Goal: Task Accomplishment & Management: Use online tool/utility

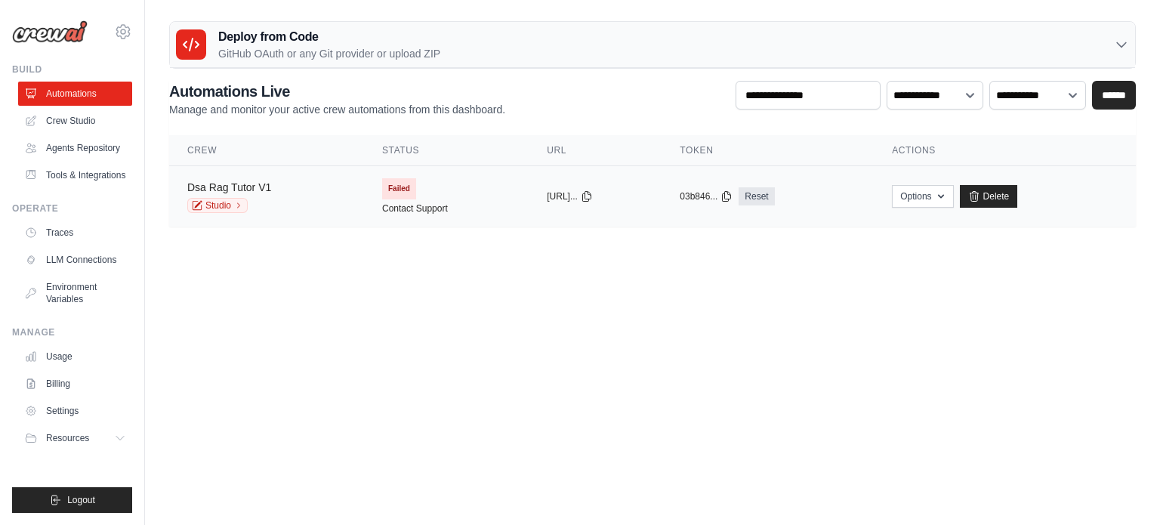
click at [266, 183] on link "Dsa Rag Tutor V1" at bounding box center [229, 187] width 84 height 12
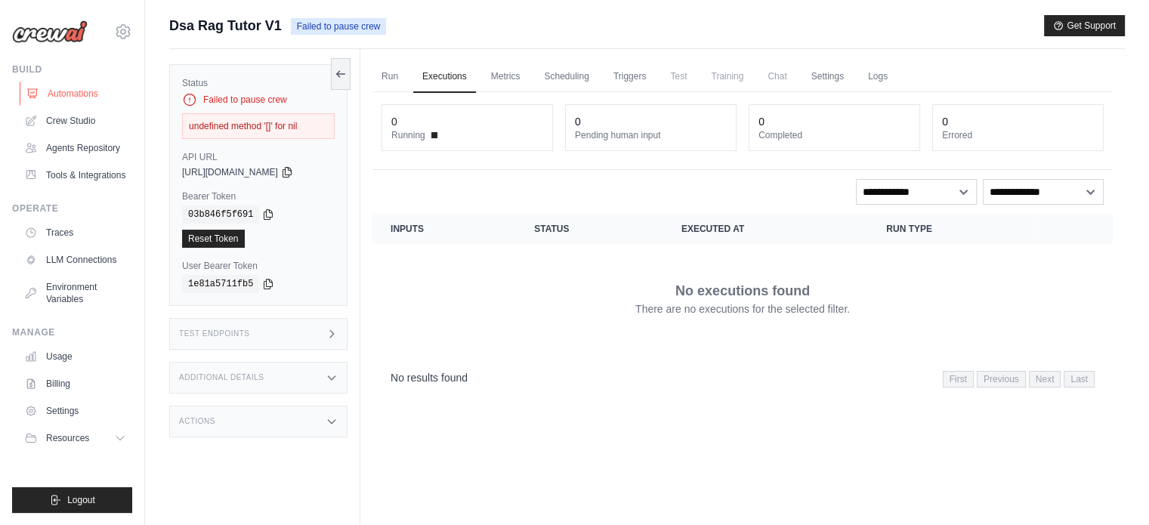
click at [84, 91] on link "Automations" at bounding box center [77, 94] width 114 height 24
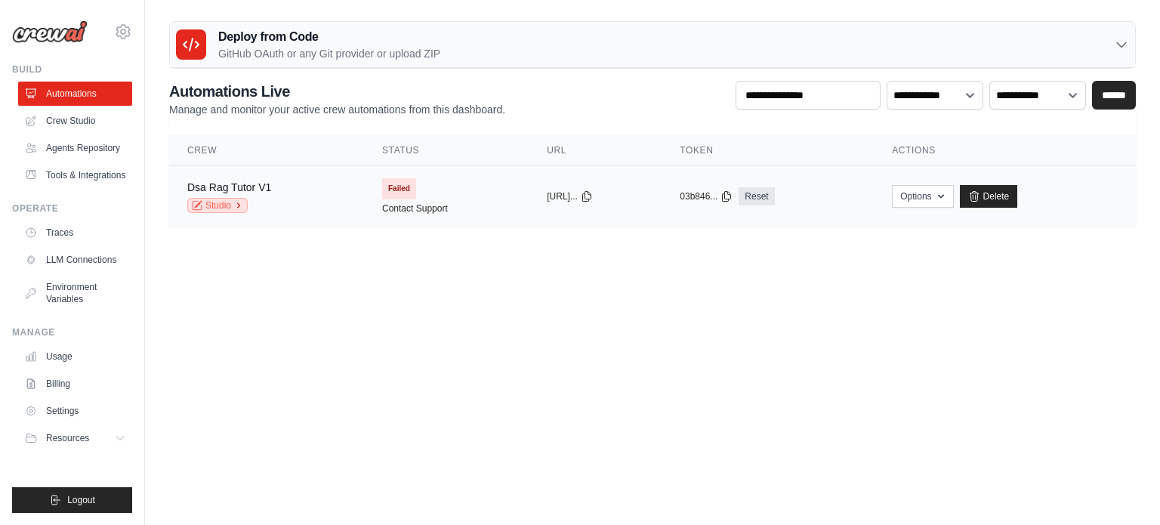
click at [236, 205] on icon at bounding box center [238, 205] width 9 height 9
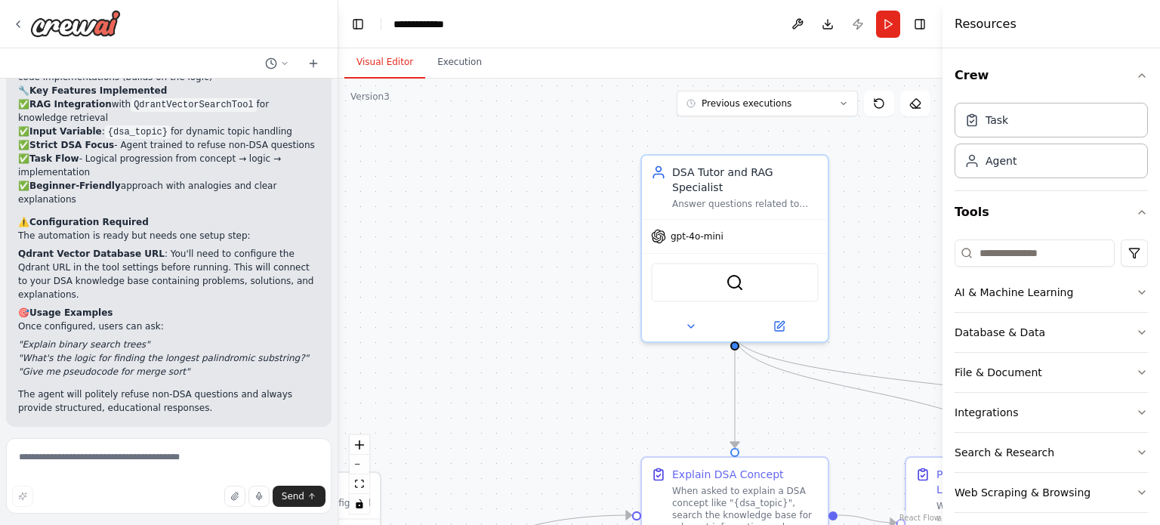
scroll to position [2095, 0]
click at [858, 23] on button "Publish" at bounding box center [858, 24] width 24 height 27
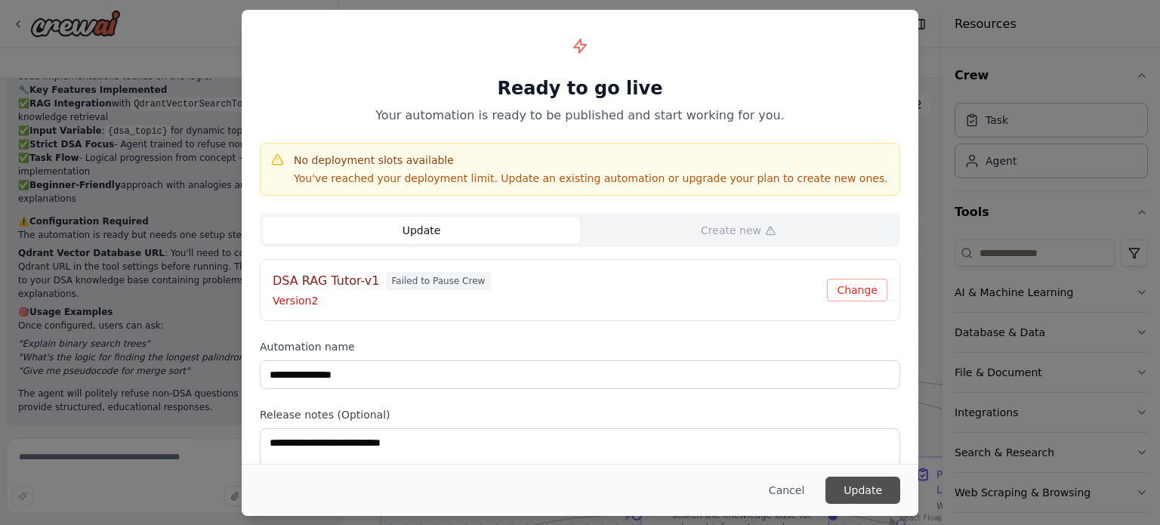
click at [860, 494] on button "Update" at bounding box center [862, 489] width 75 height 27
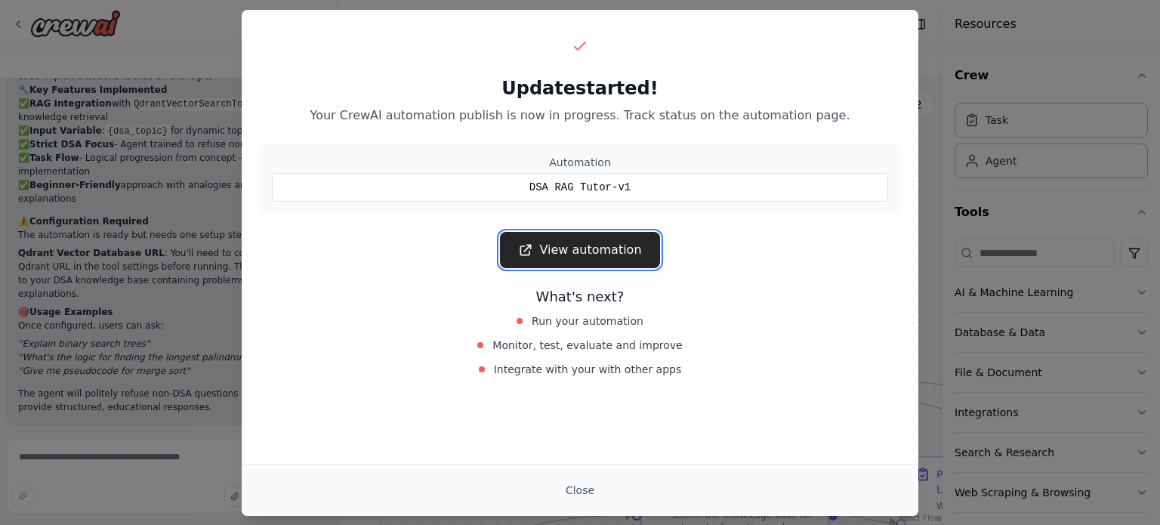
click at [632, 245] on link "View automation" at bounding box center [579, 250] width 159 height 36
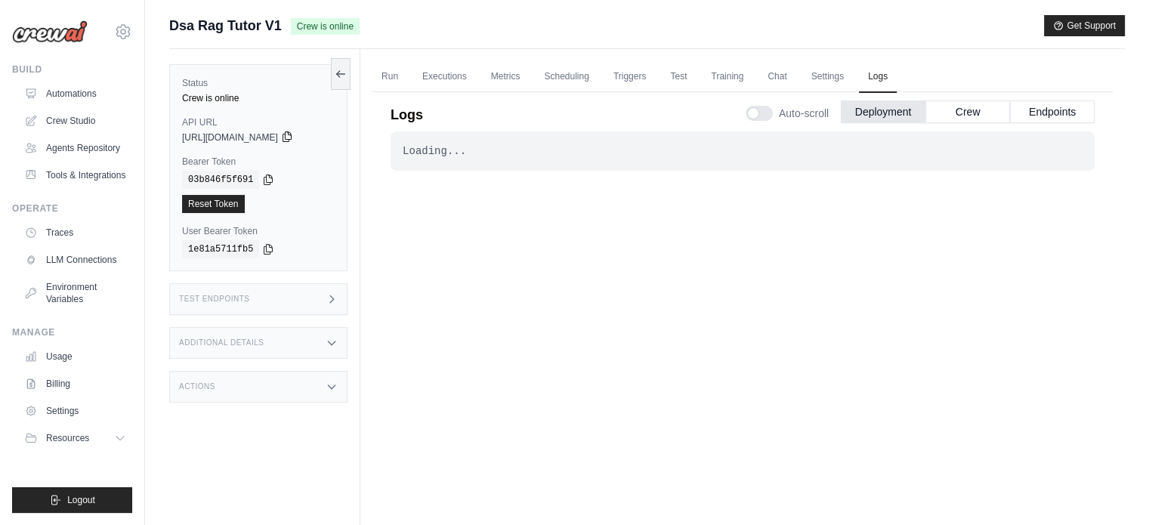
click at [293, 137] on icon at bounding box center [287, 137] width 12 height 12
click at [266, 246] on icon at bounding box center [268, 249] width 8 height 10
click at [270, 297] on div "Test Endpoints" at bounding box center [258, 299] width 178 height 32
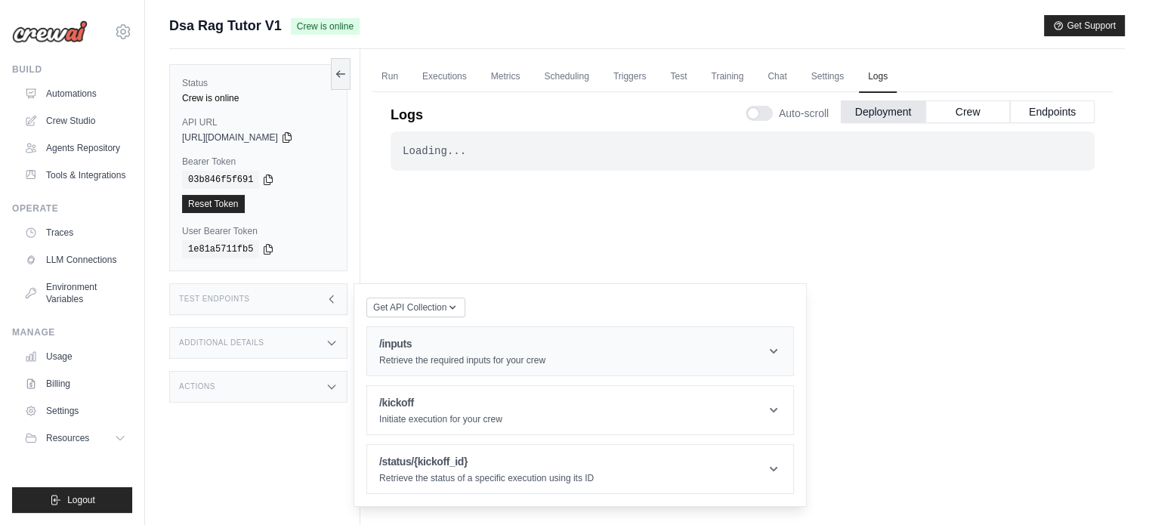
click at [566, 353] on header "/inputs Retrieve the required inputs for your crew" at bounding box center [580, 351] width 426 height 48
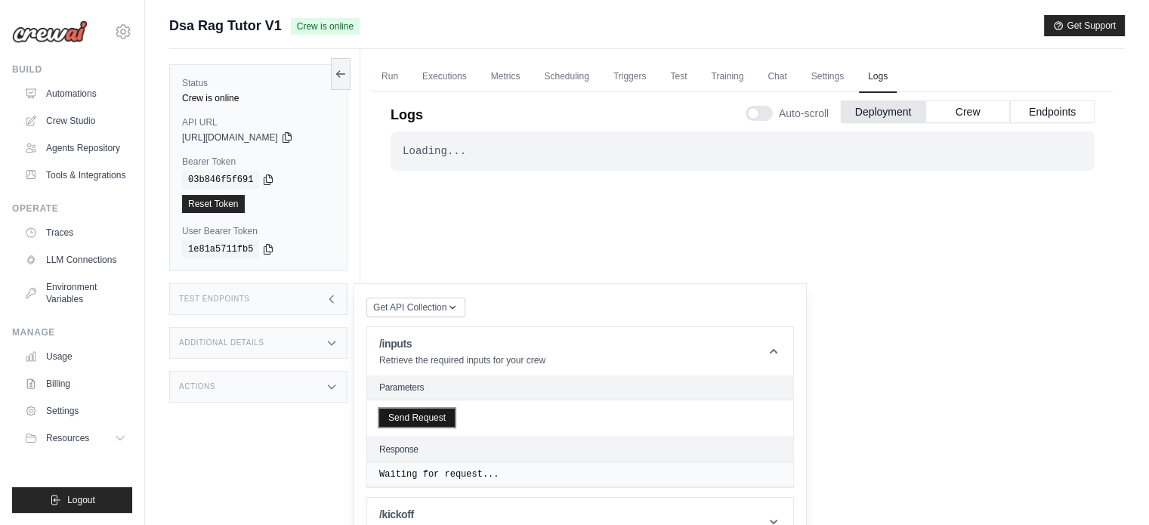
click at [435, 419] on button "Send Request" at bounding box center [417, 418] width 76 height 18
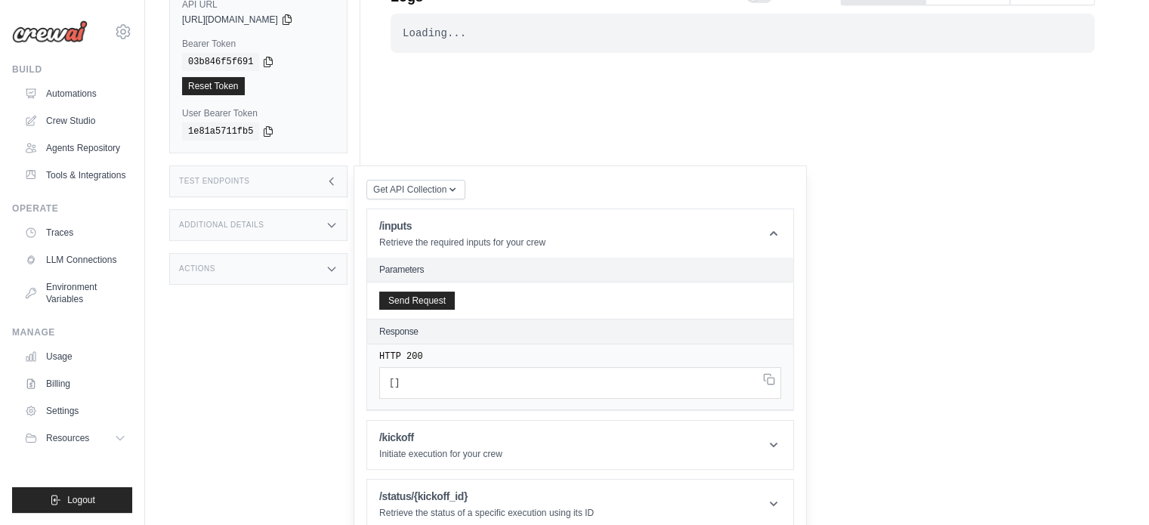
scroll to position [131, 0]
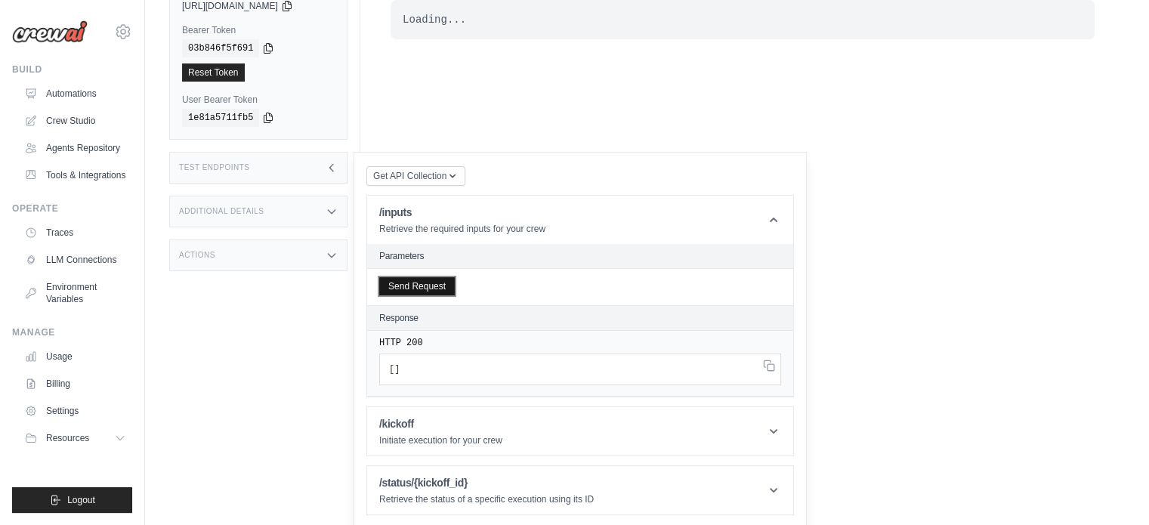
click at [430, 287] on button "Send Request" at bounding box center [417, 286] width 76 height 18
click at [393, 369] on span "[" at bounding box center [391, 369] width 5 height 11
click at [483, 301] on div "Send Request" at bounding box center [580, 287] width 426 height 36
click at [465, 229] on p "Retrieve the required inputs for your crew" at bounding box center [462, 229] width 166 height 12
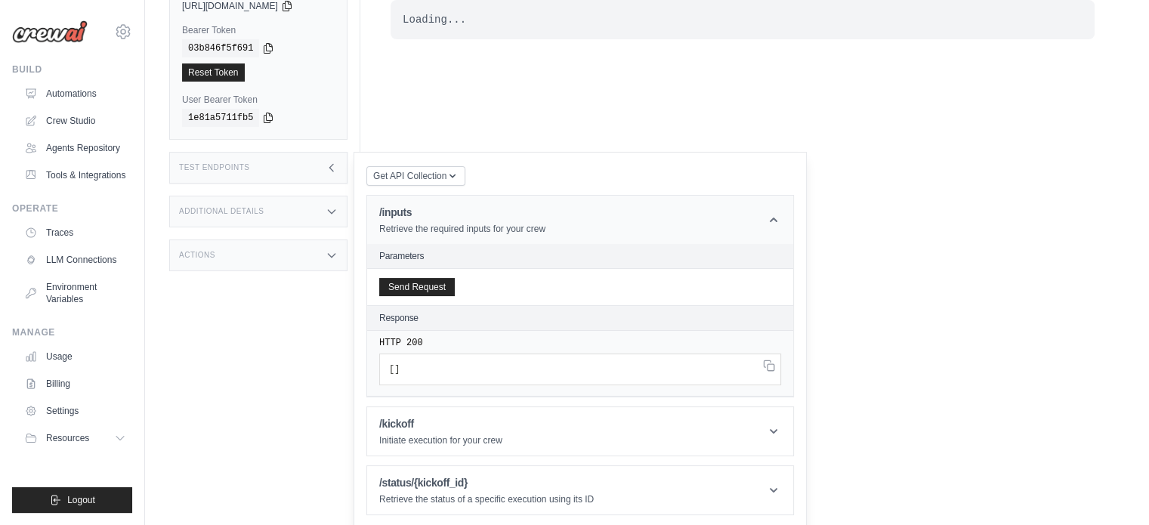
scroll to position [63, 0]
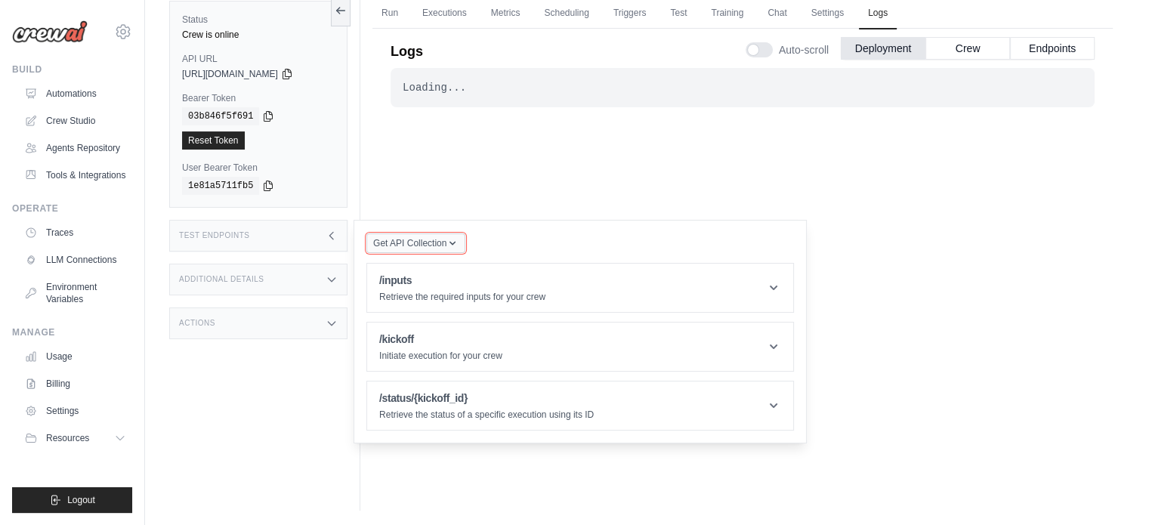
click at [447, 247] on icon "button" at bounding box center [452, 243] width 12 height 12
click at [469, 286] on div "Postman API Collection" at bounding box center [450, 284] width 145 height 24
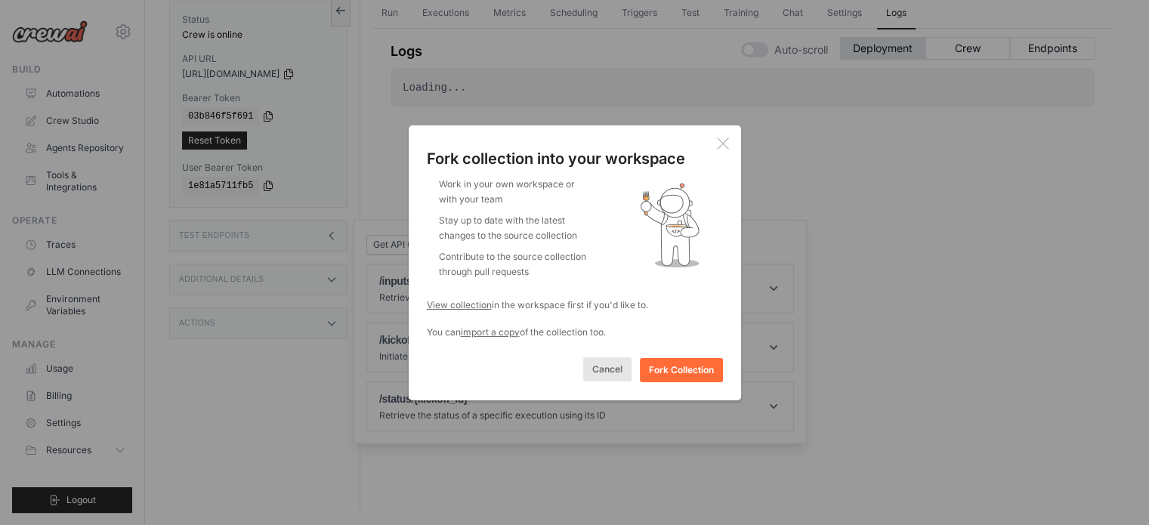
click at [600, 373] on button "Cancel" at bounding box center [607, 369] width 48 height 24
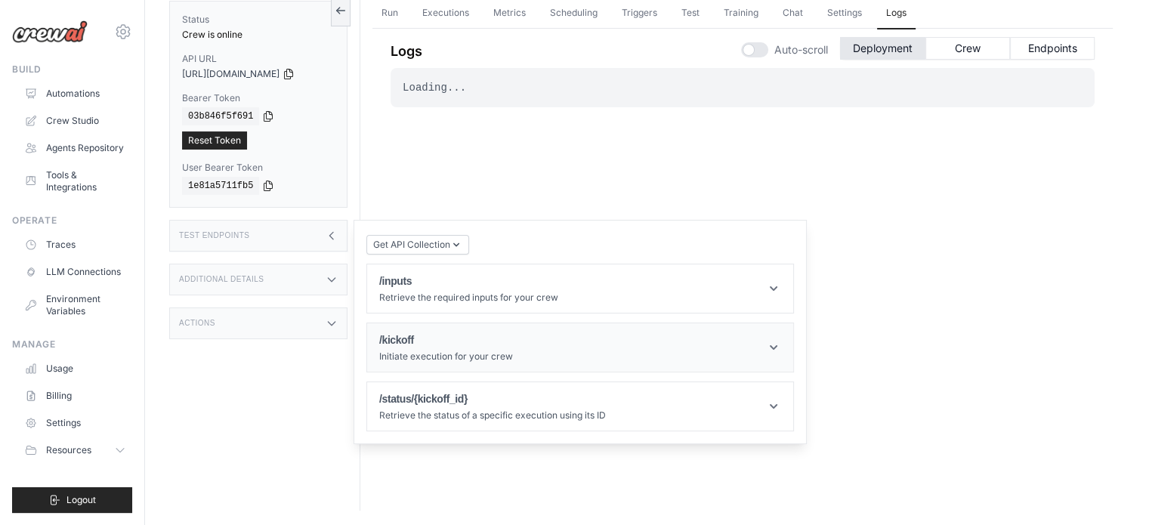
click at [495, 355] on p "Initiate execution for your crew" at bounding box center [446, 356] width 134 height 12
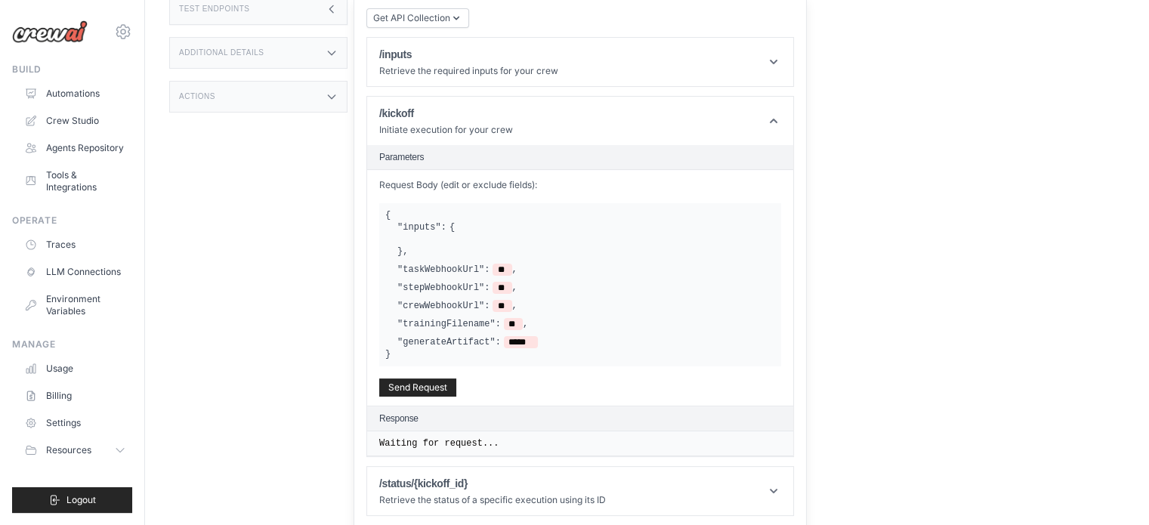
scroll to position [290, 0]
click at [559, 479] on h1 "/status/{kickoff_id}" at bounding box center [492, 483] width 227 height 15
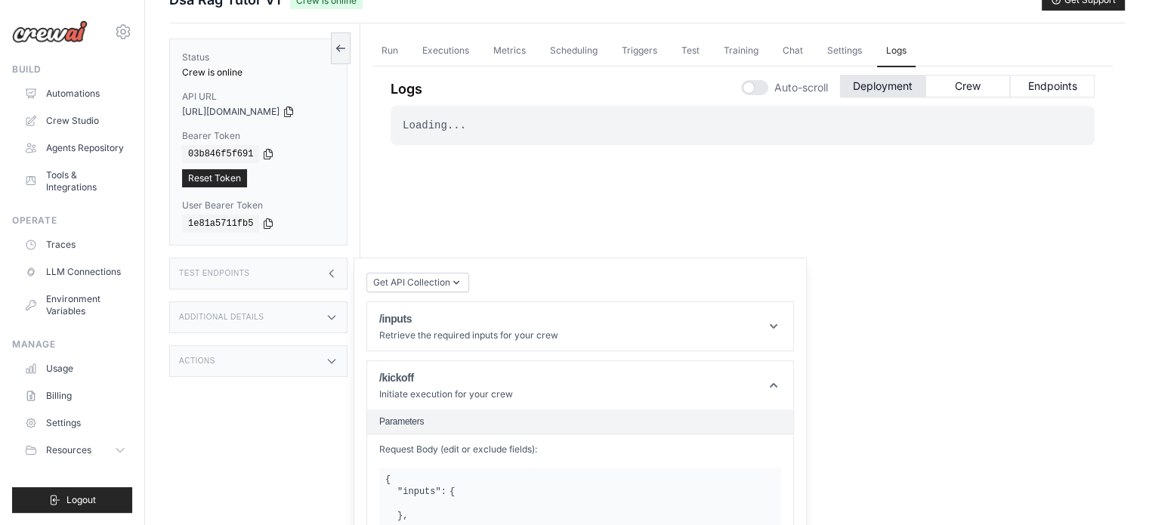
scroll to position [0, 0]
